Goal: Navigation & Orientation: Find specific page/section

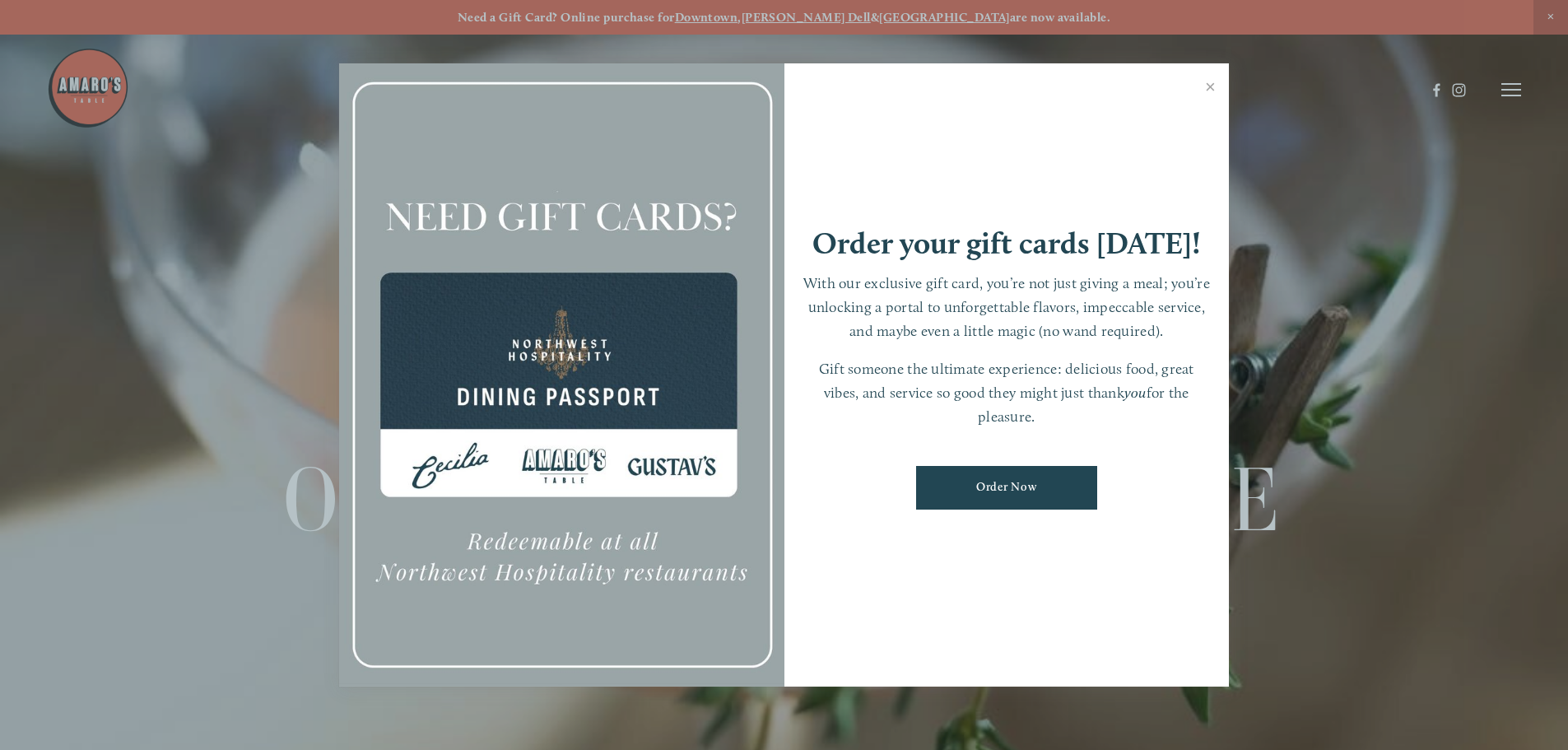
click at [1546, 18] on div at bounding box center [784, 375] width 1568 height 750
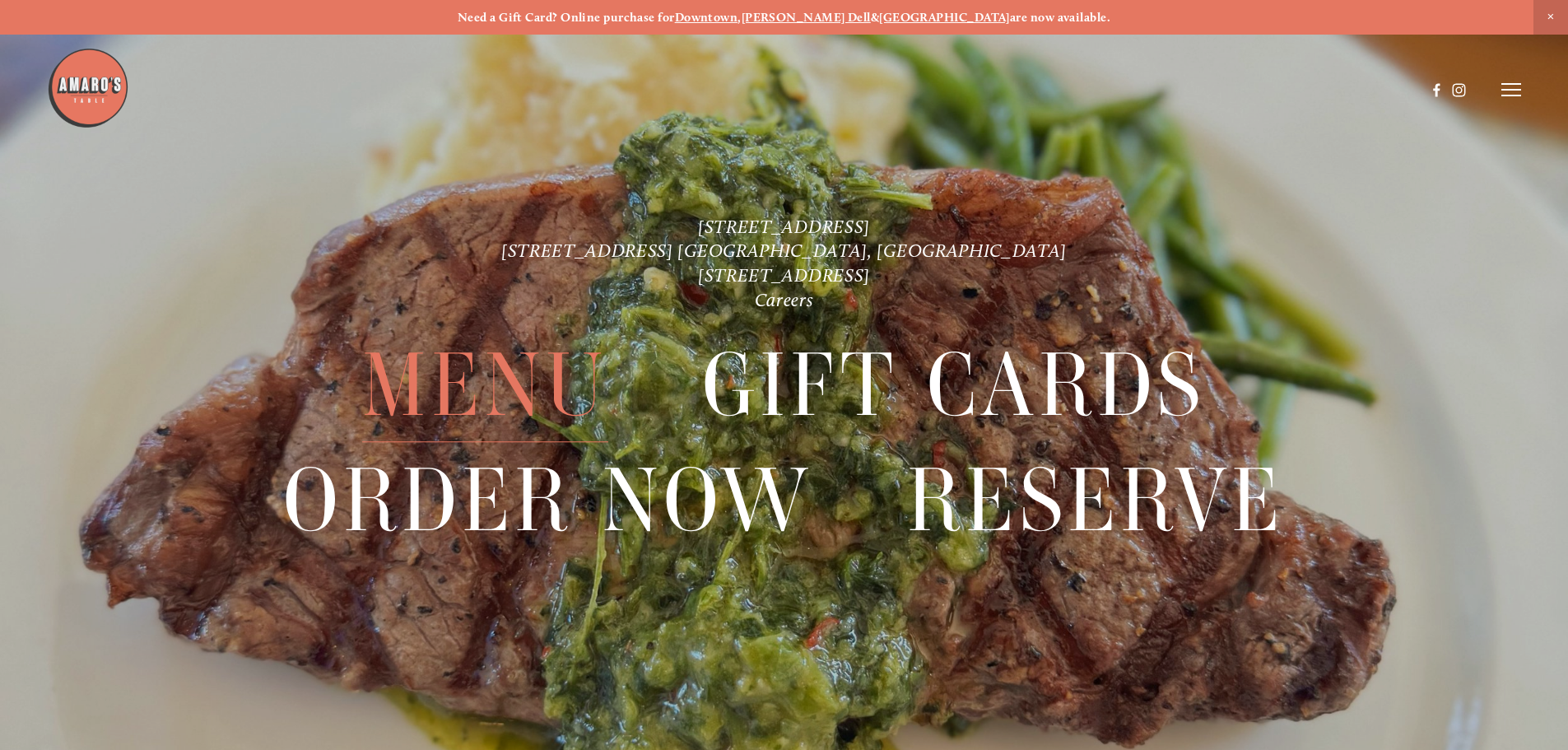
click at [461, 385] on span "Menu" at bounding box center [484, 386] width 245 height 113
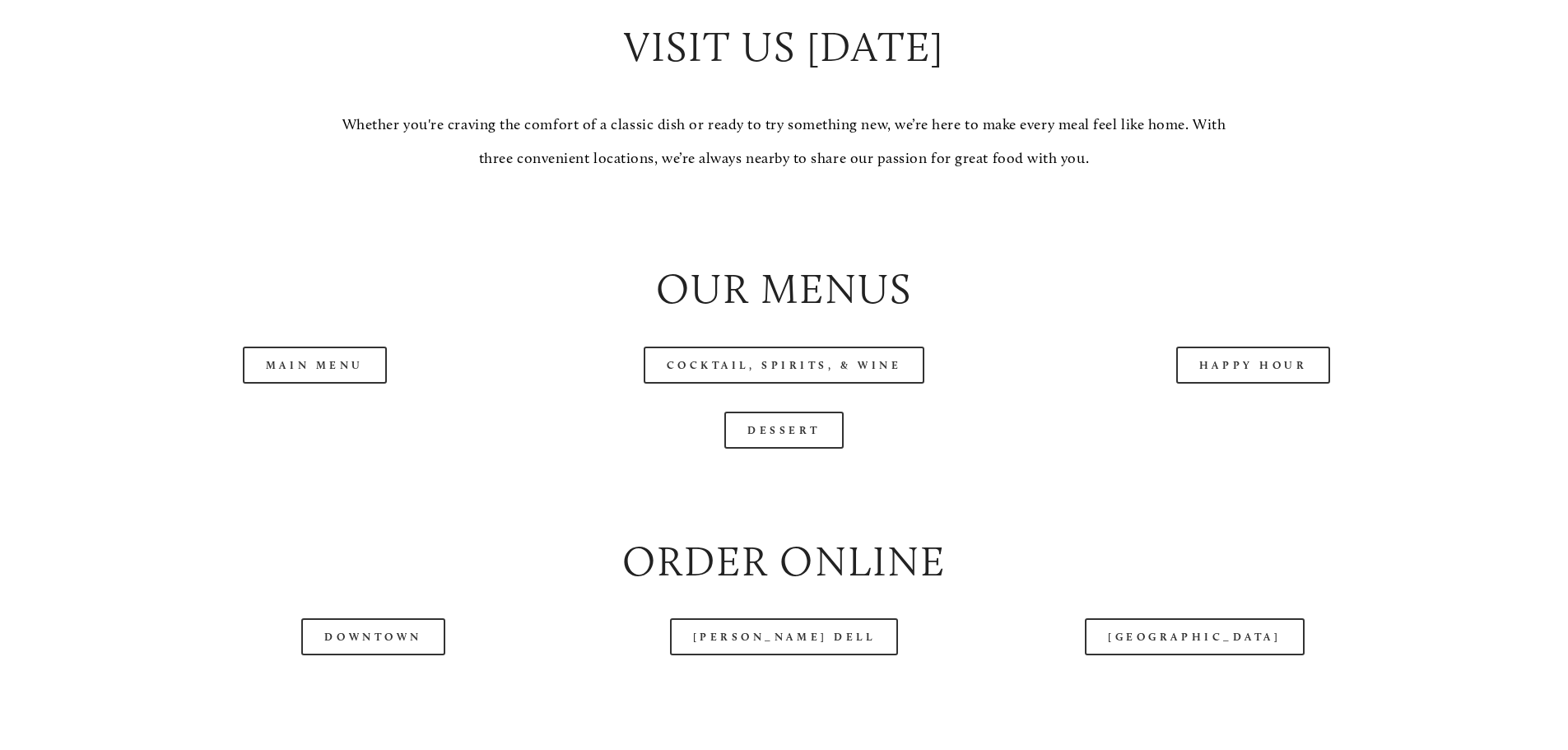
scroll to position [1728, 0]
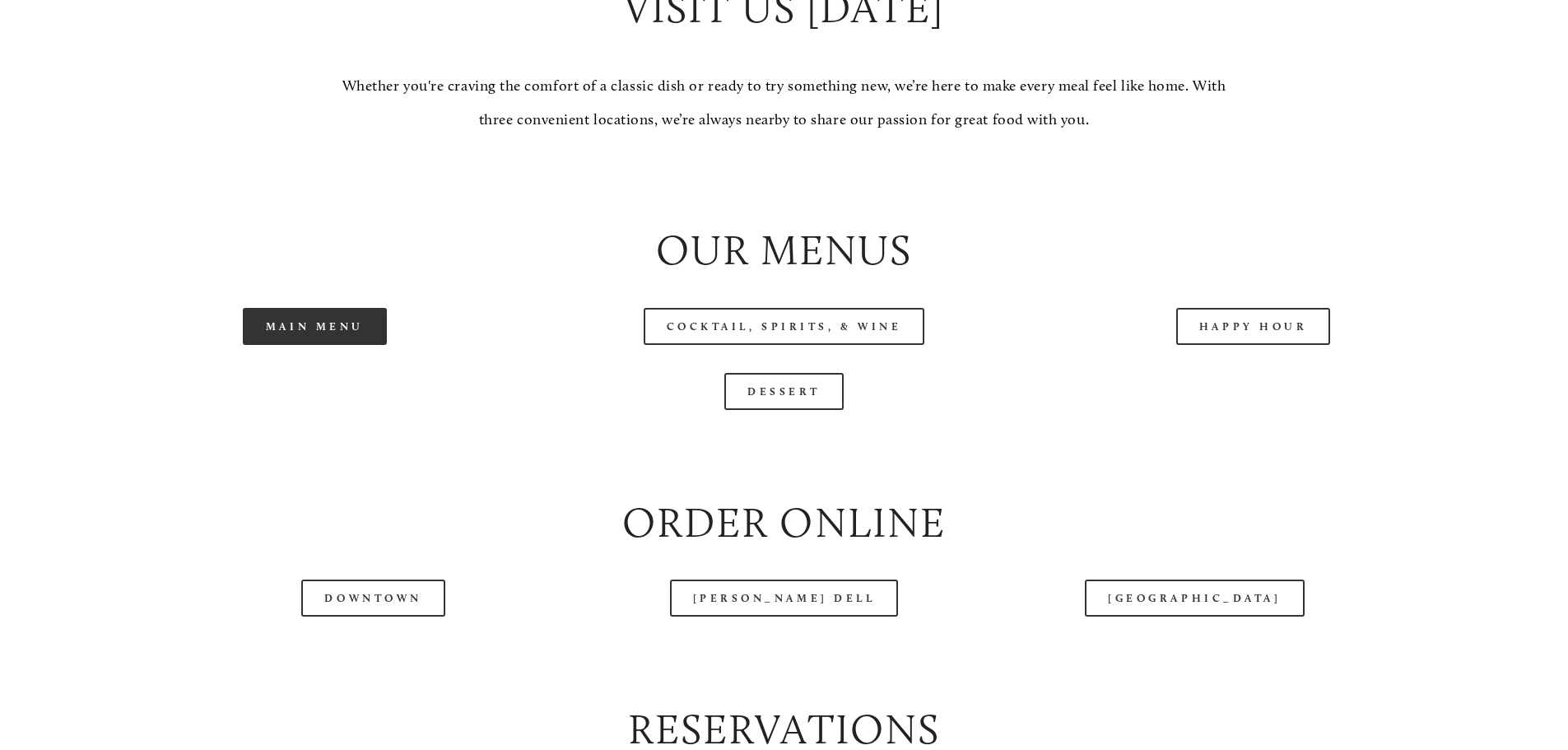
click at [297, 344] on link "Main Menu" at bounding box center [314, 327] width 144 height 37
